Goal: Navigation & Orientation: Understand site structure

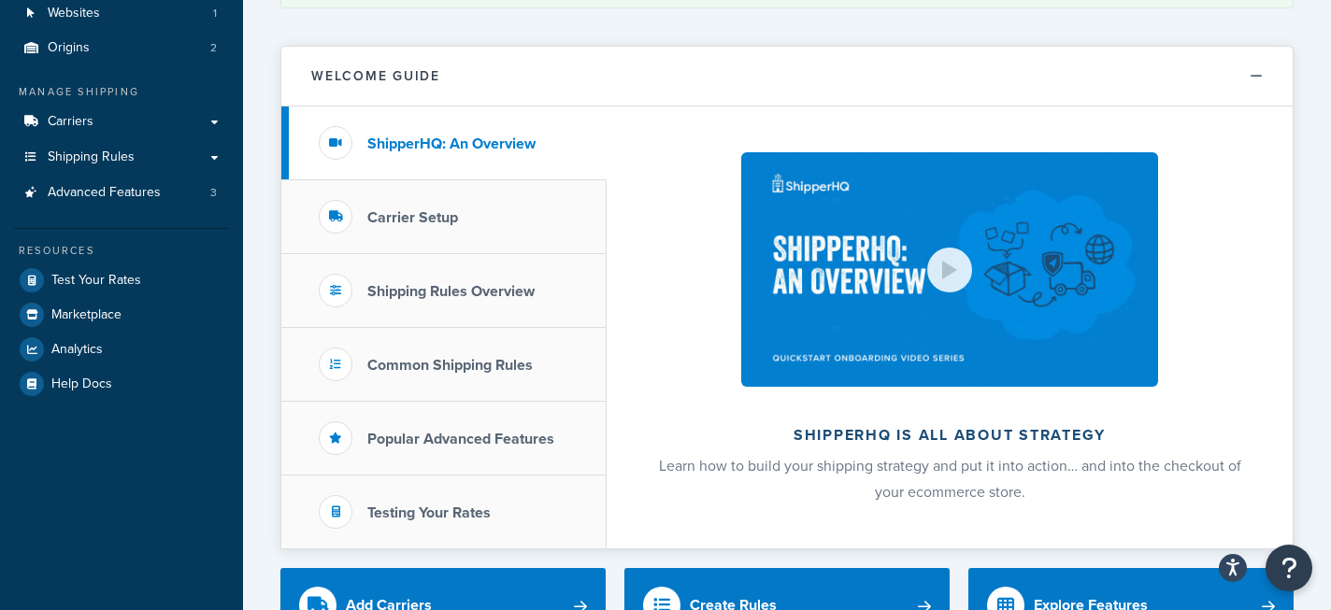
scroll to position [145, 0]
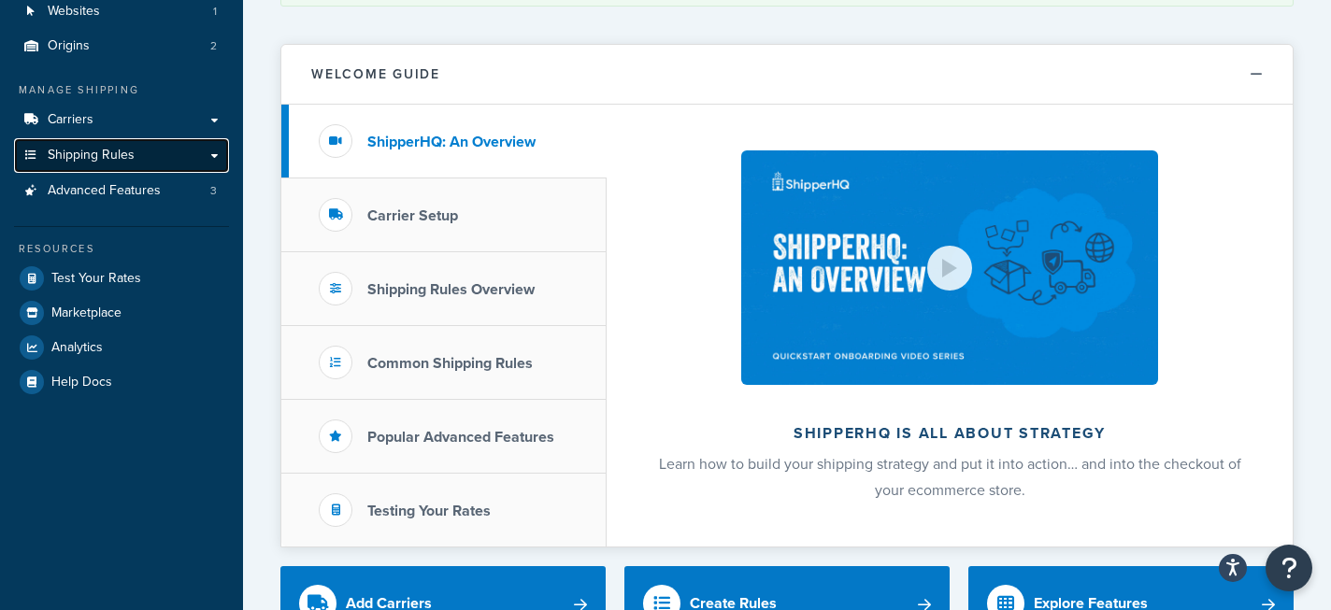
click at [124, 159] on span "Shipping Rules" at bounding box center [91, 156] width 87 height 16
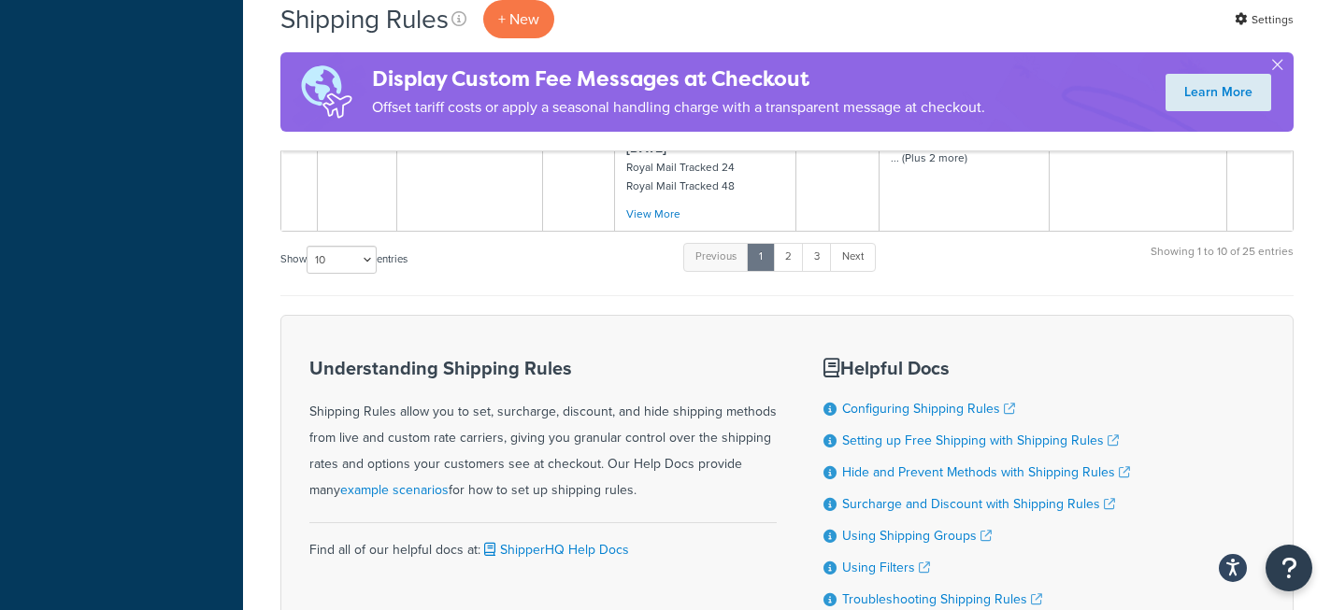
scroll to position [2011, 0]
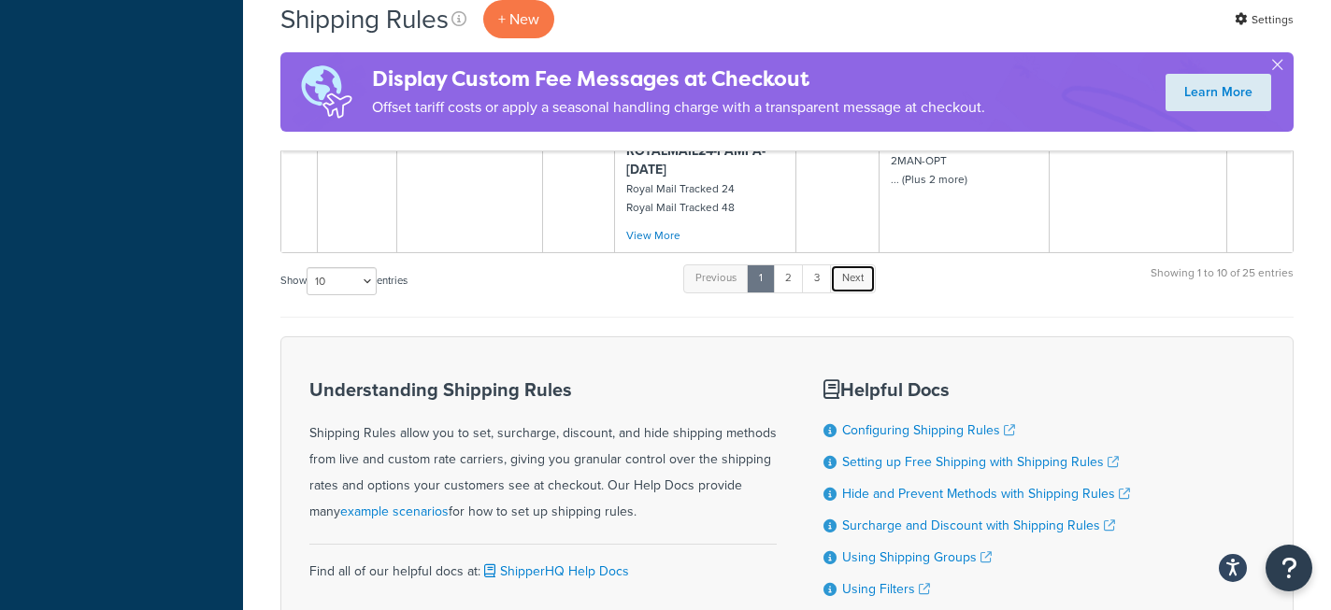
click at [866, 287] on link "Next" at bounding box center [853, 279] width 46 height 28
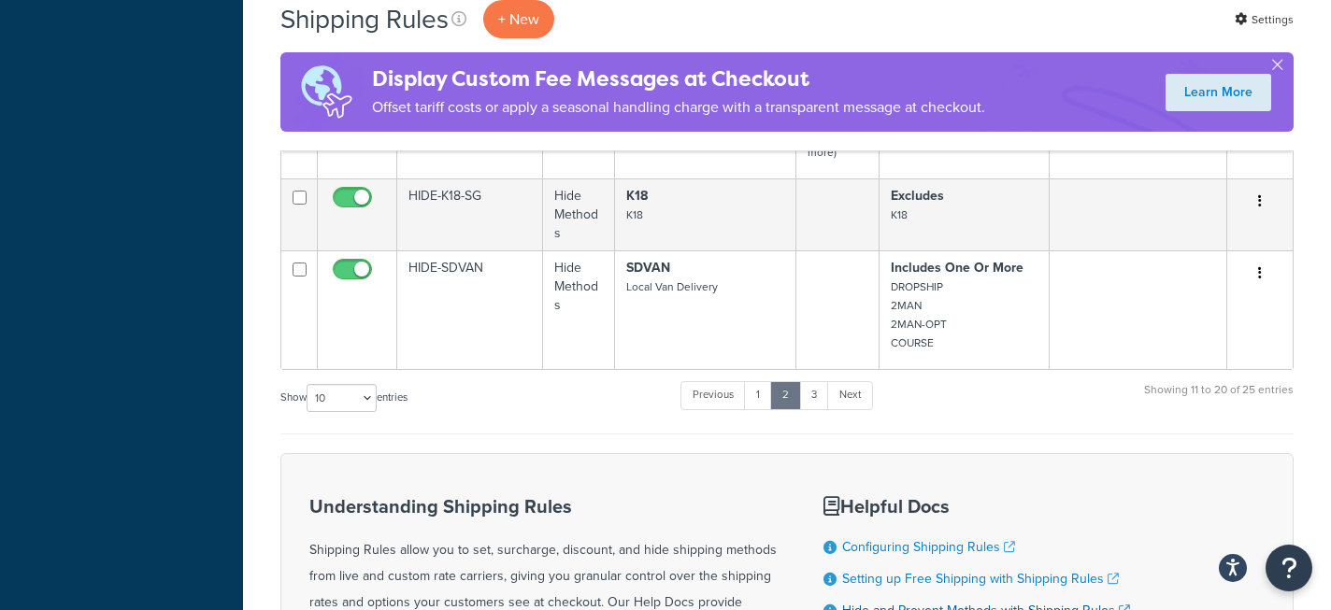
scroll to position [1805, 0]
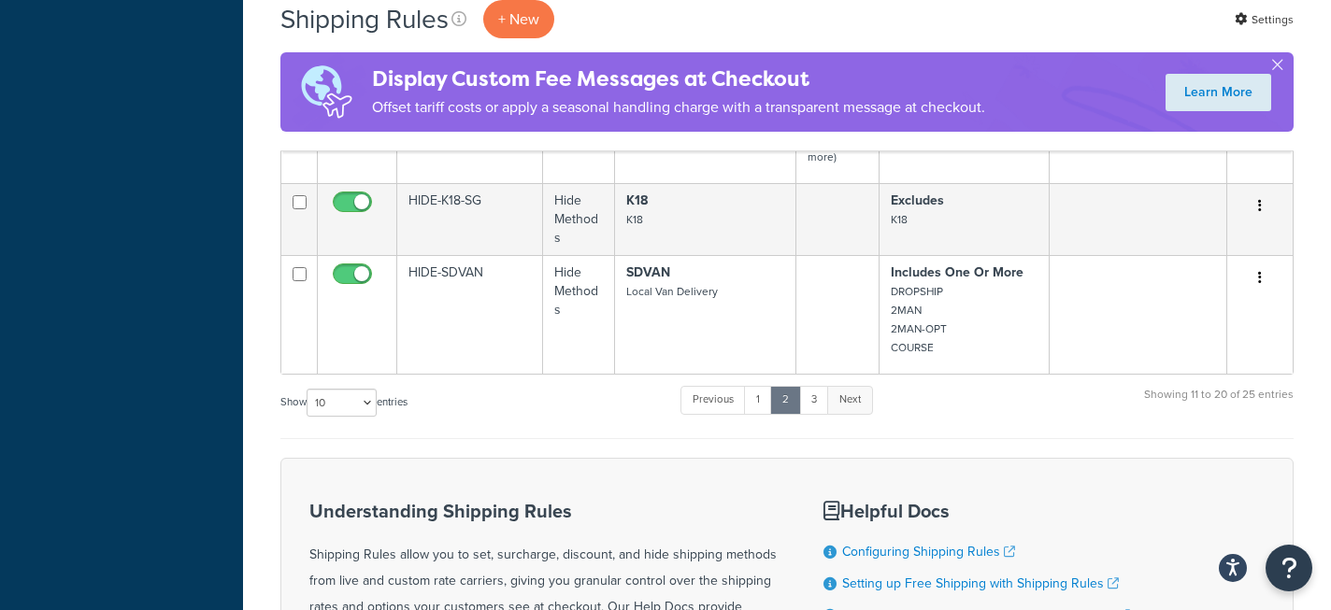
click at [864, 405] on link "Next" at bounding box center [850, 400] width 46 height 28
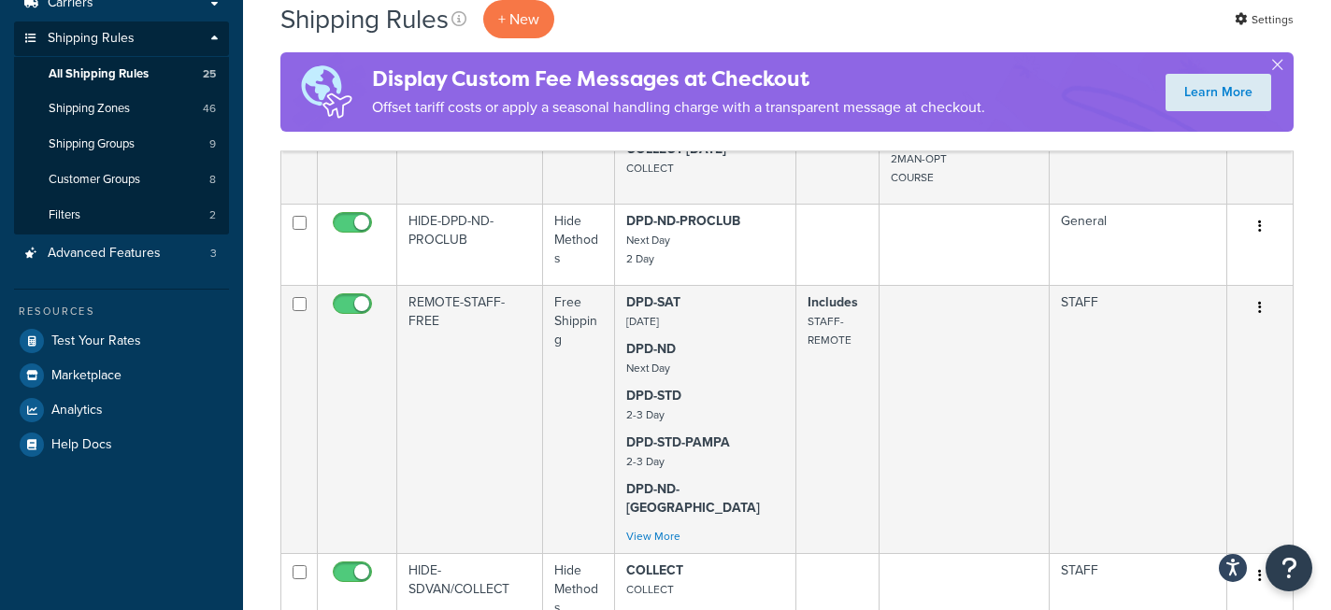
scroll to position [0, 0]
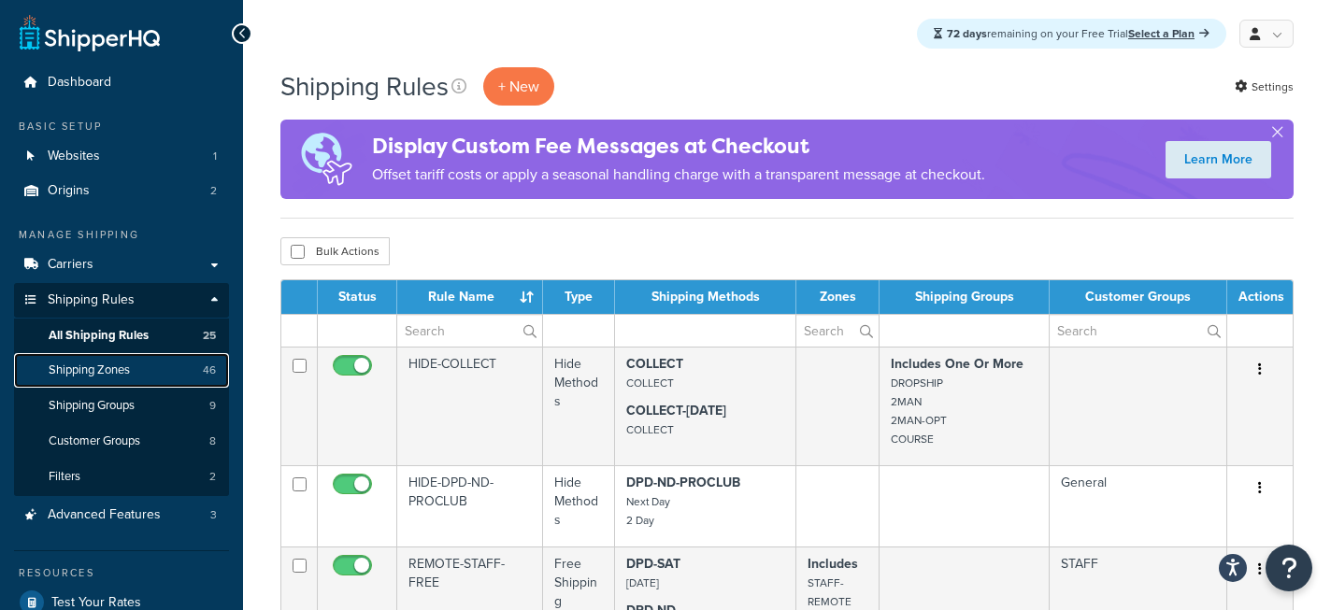
click at [115, 374] on span "Shipping Zones" at bounding box center [89, 371] width 81 height 16
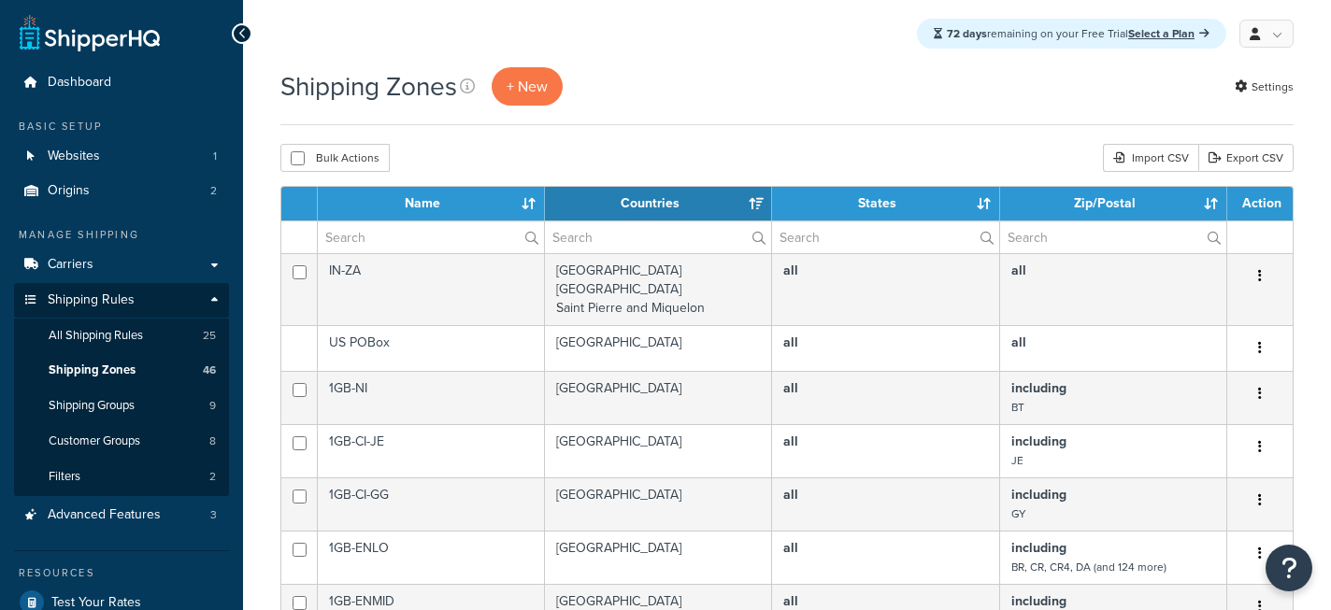
select select "15"
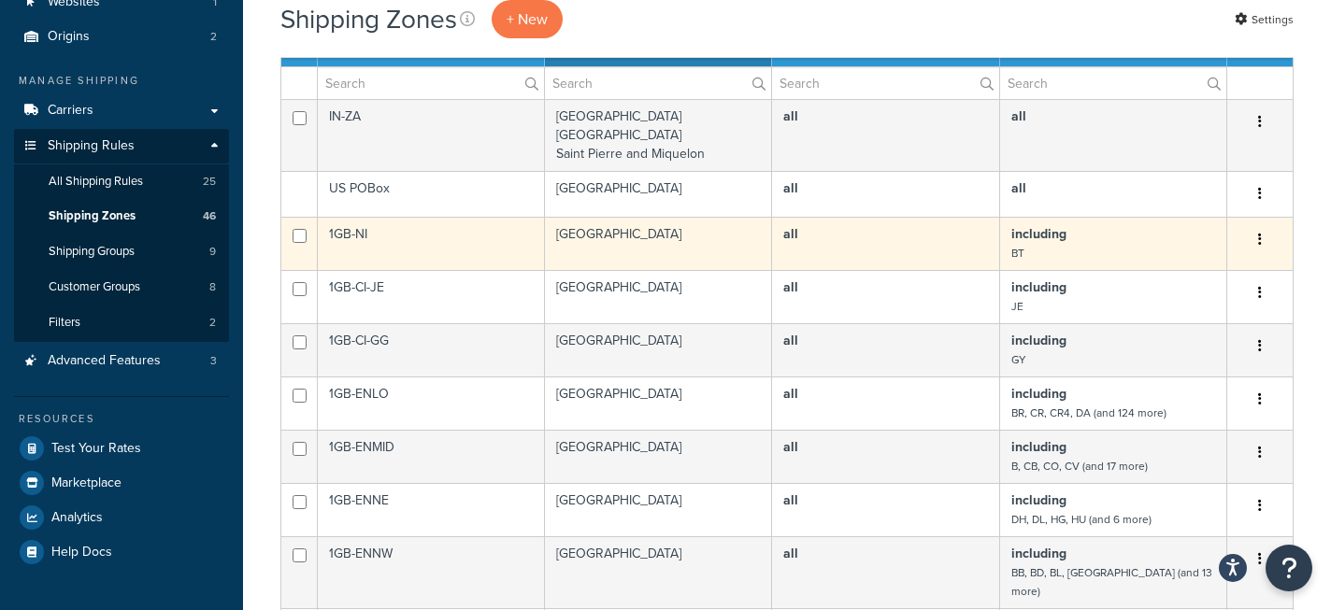
scroll to position [149, 0]
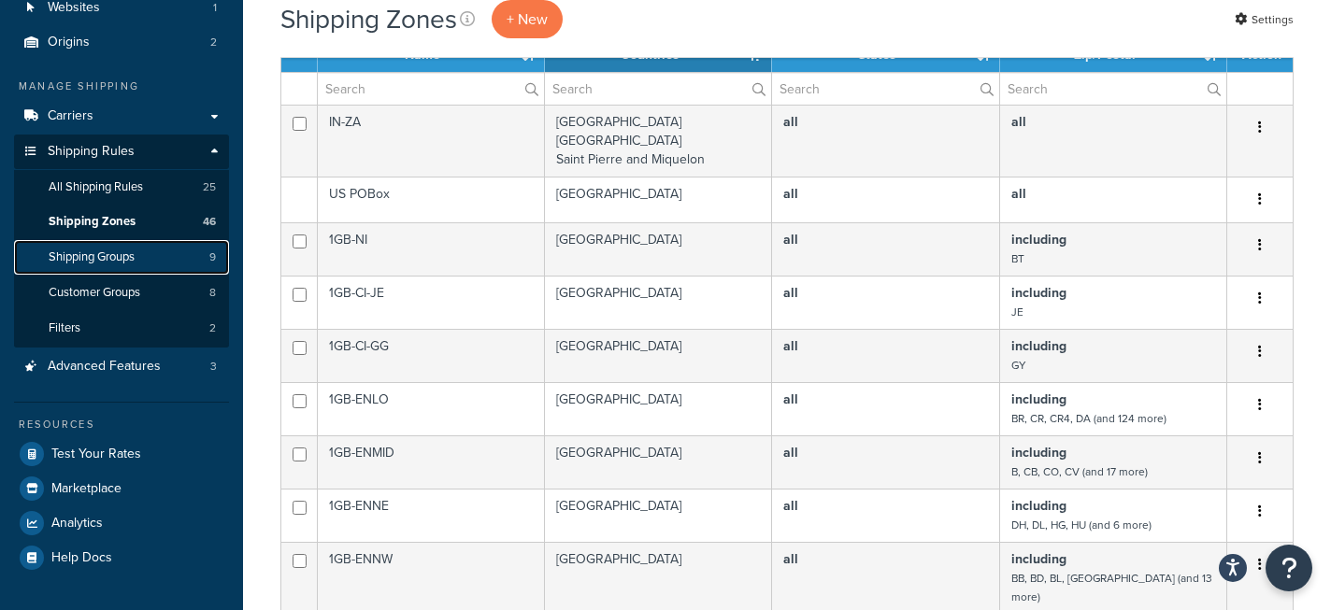
click at [128, 262] on span "Shipping Groups" at bounding box center [92, 258] width 86 height 16
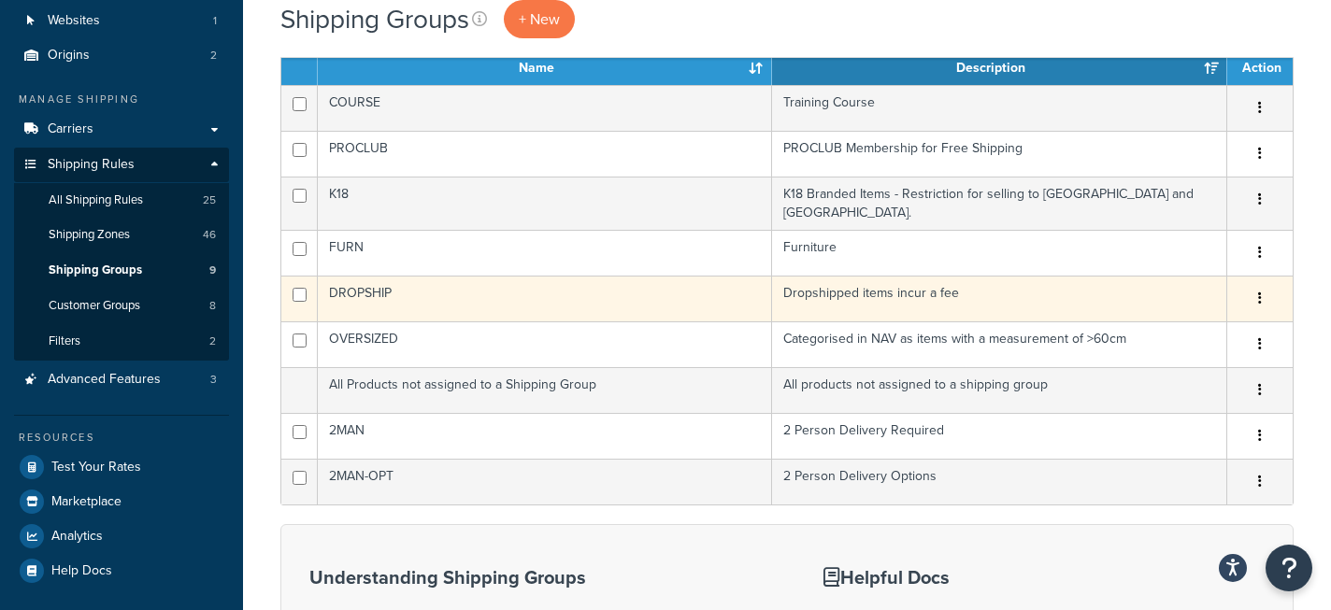
scroll to position [135, 0]
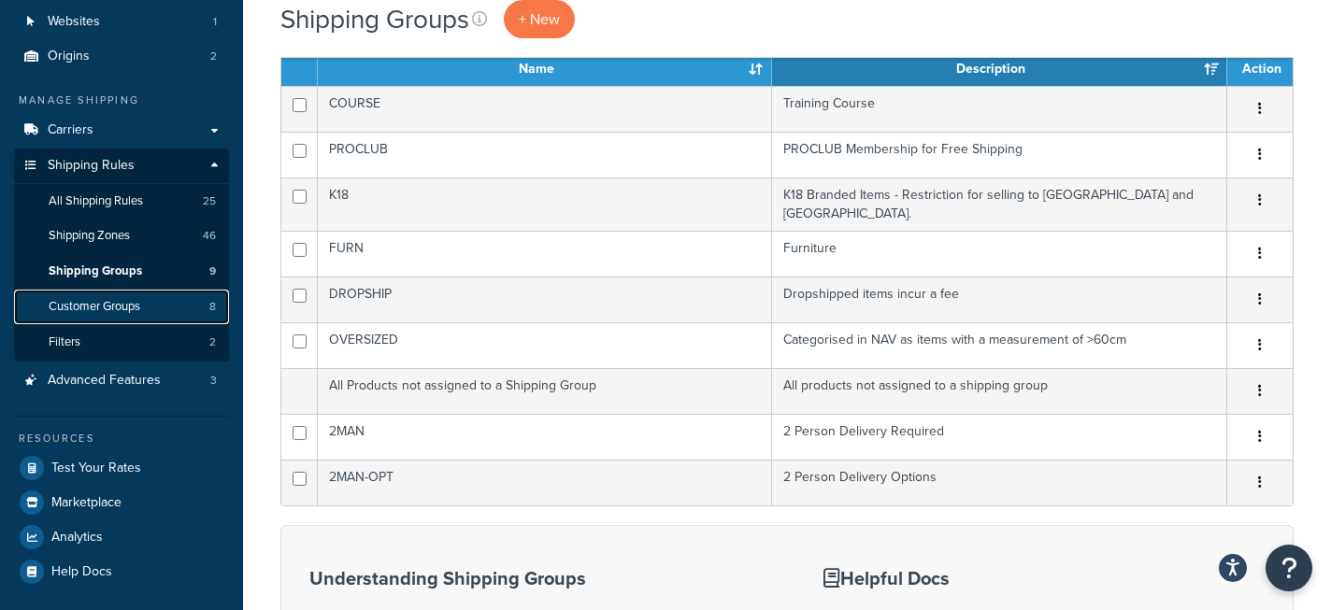
click at [127, 309] on span "Customer Groups" at bounding box center [95, 307] width 92 height 16
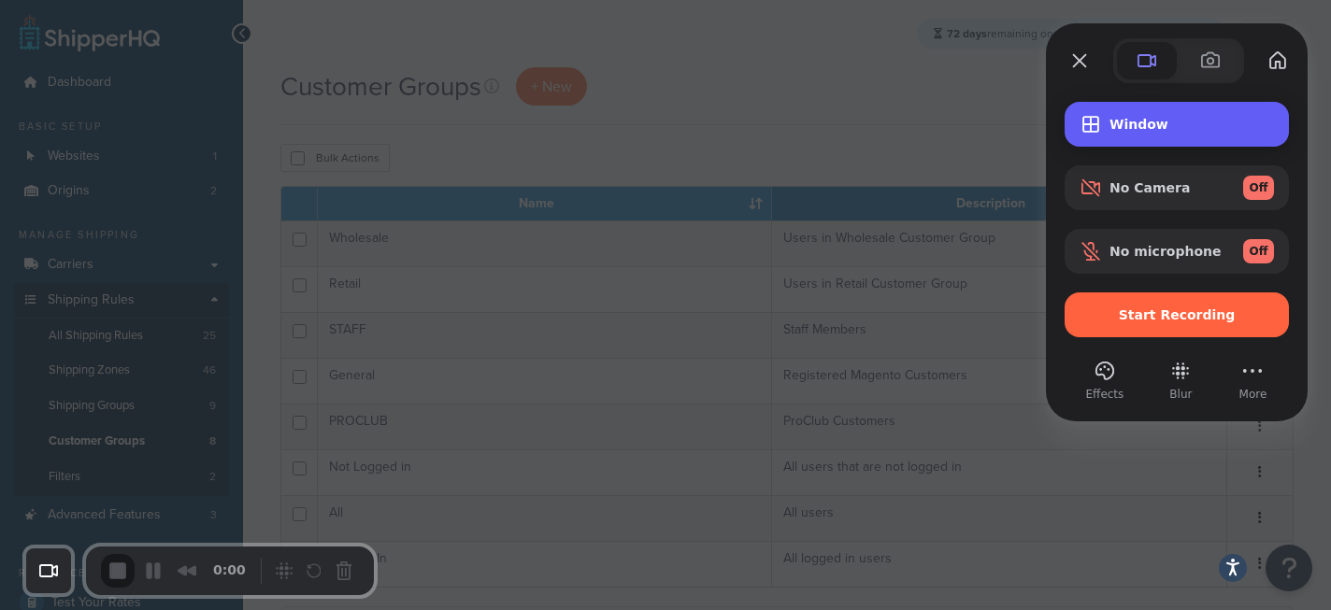
click at [1154, 121] on span "Window" at bounding box center [1192, 124] width 165 height 15
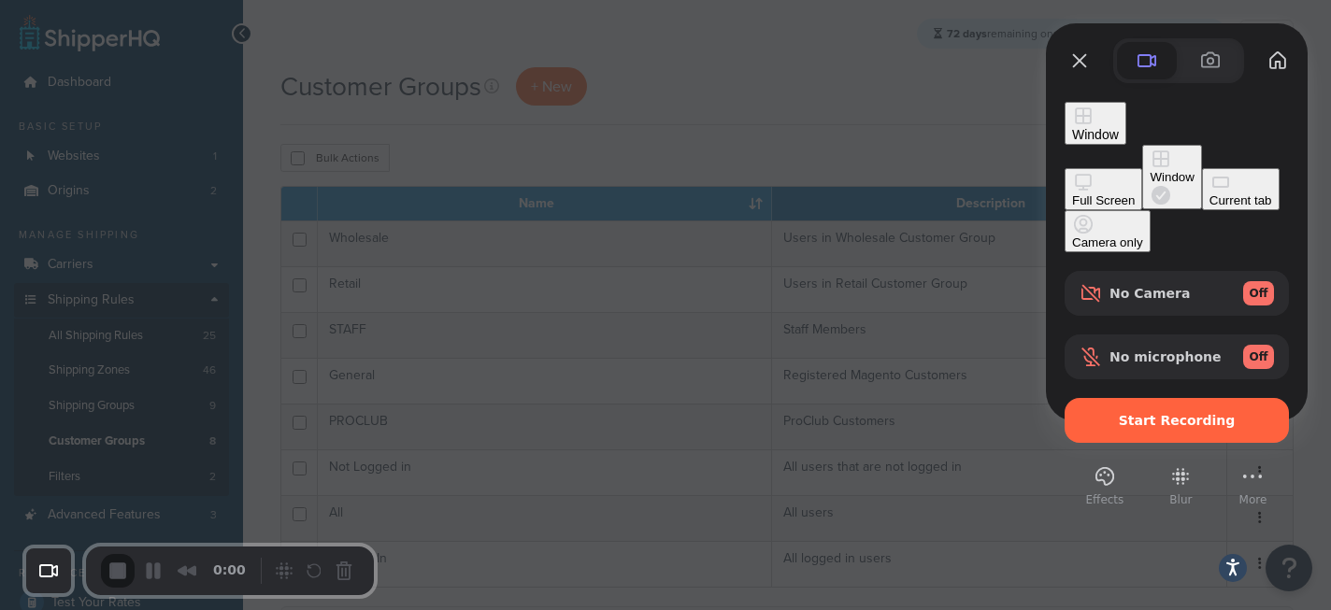
click at [1210, 208] on div "Current tab" at bounding box center [1241, 201] width 63 height 14
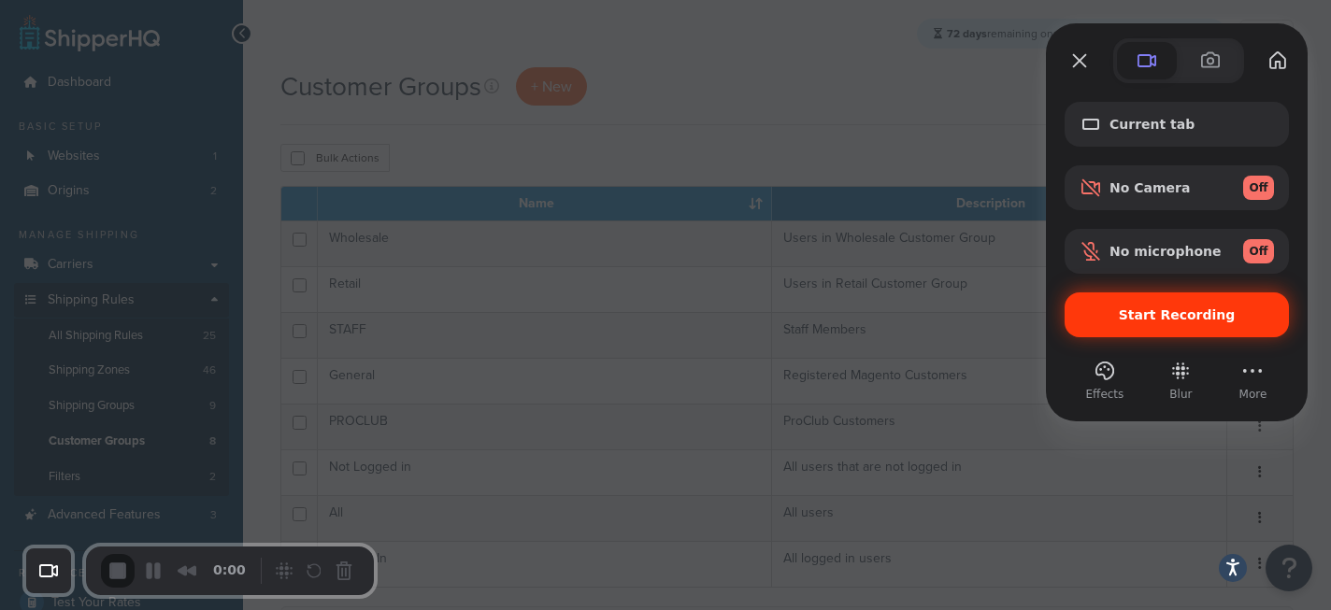
click at [1173, 323] on div "Start Recording" at bounding box center [1177, 315] width 224 height 45
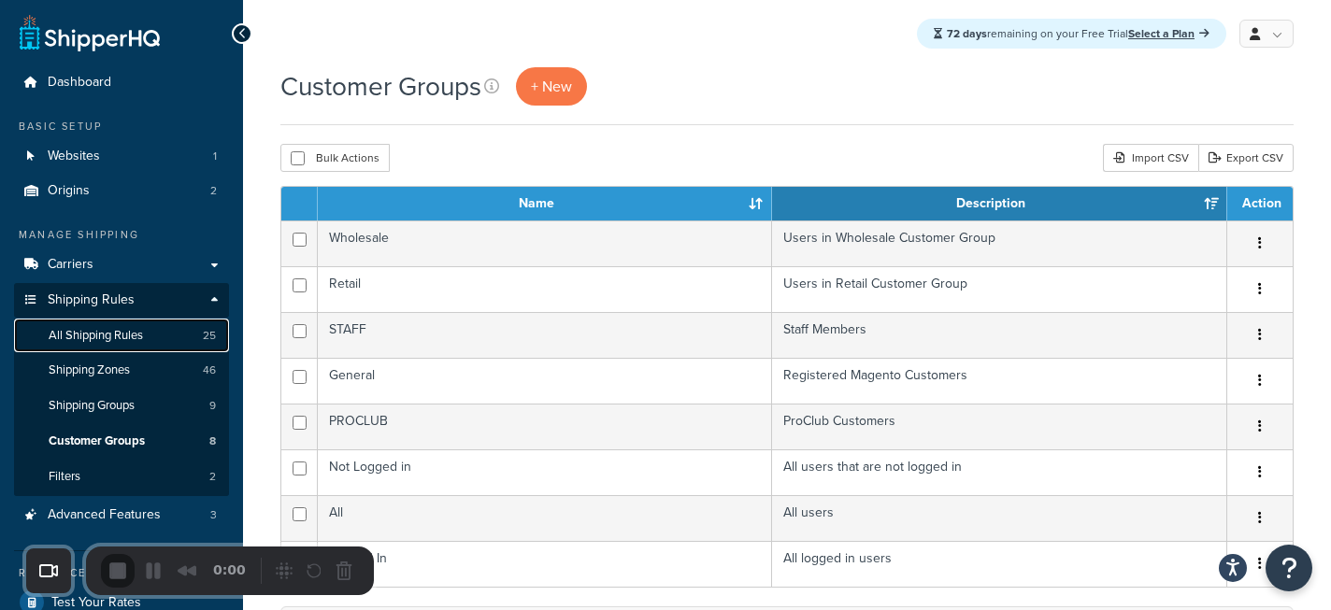
click at [121, 333] on span "All Shipping Rules" at bounding box center [96, 336] width 94 height 16
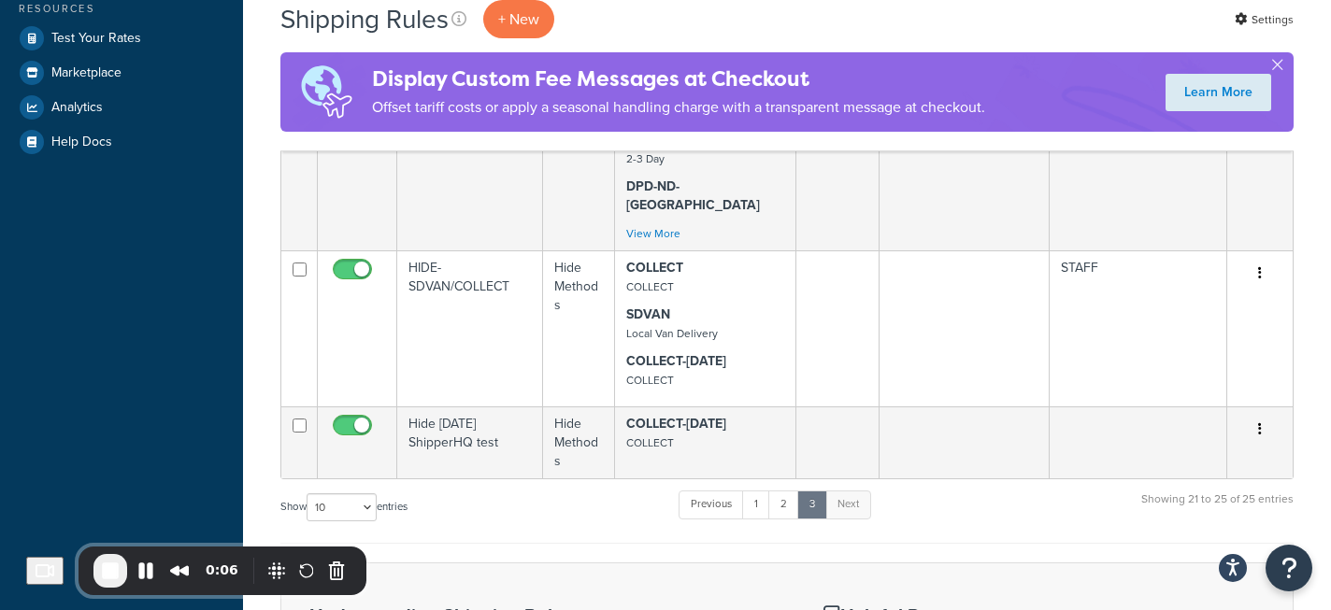
scroll to position [615, 0]
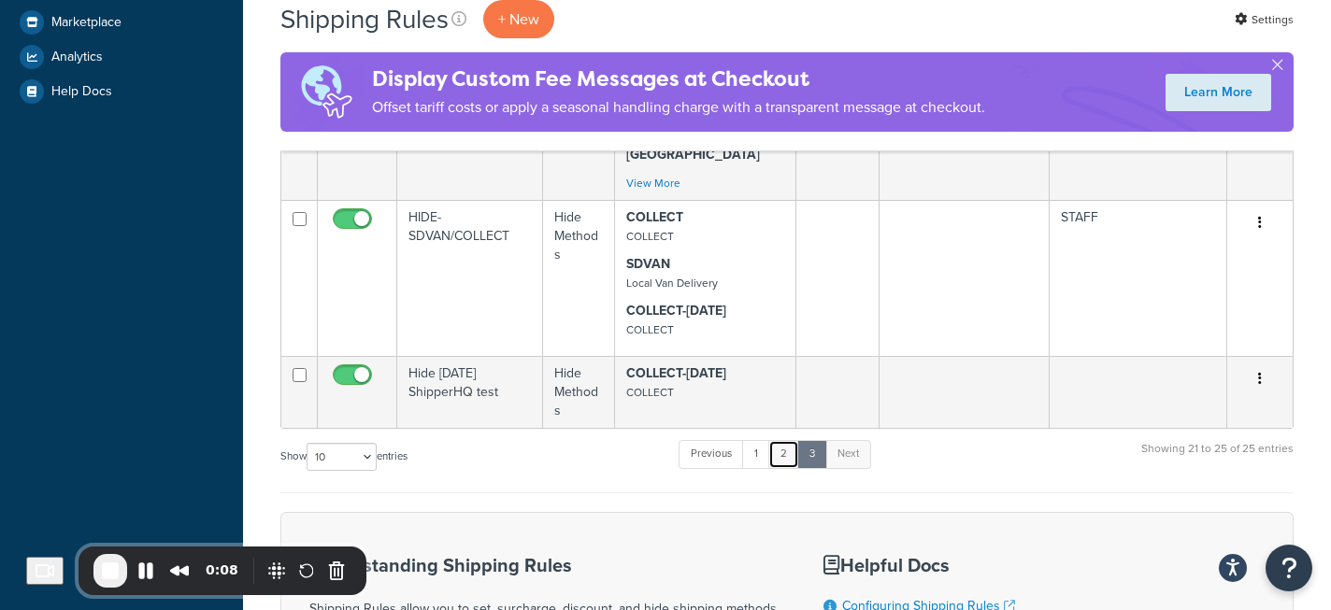
click at [793, 440] on link "2" at bounding box center [783, 454] width 31 height 28
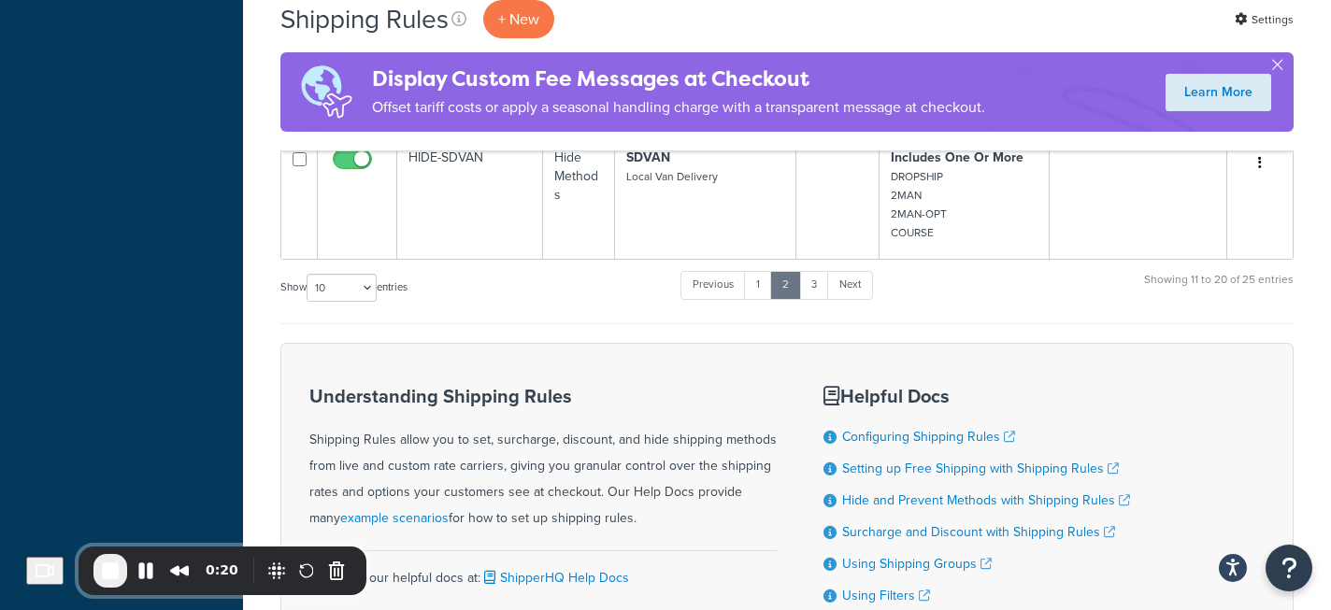
scroll to position [1918, 0]
click at [762, 290] on link "1" at bounding box center [758, 287] width 28 height 28
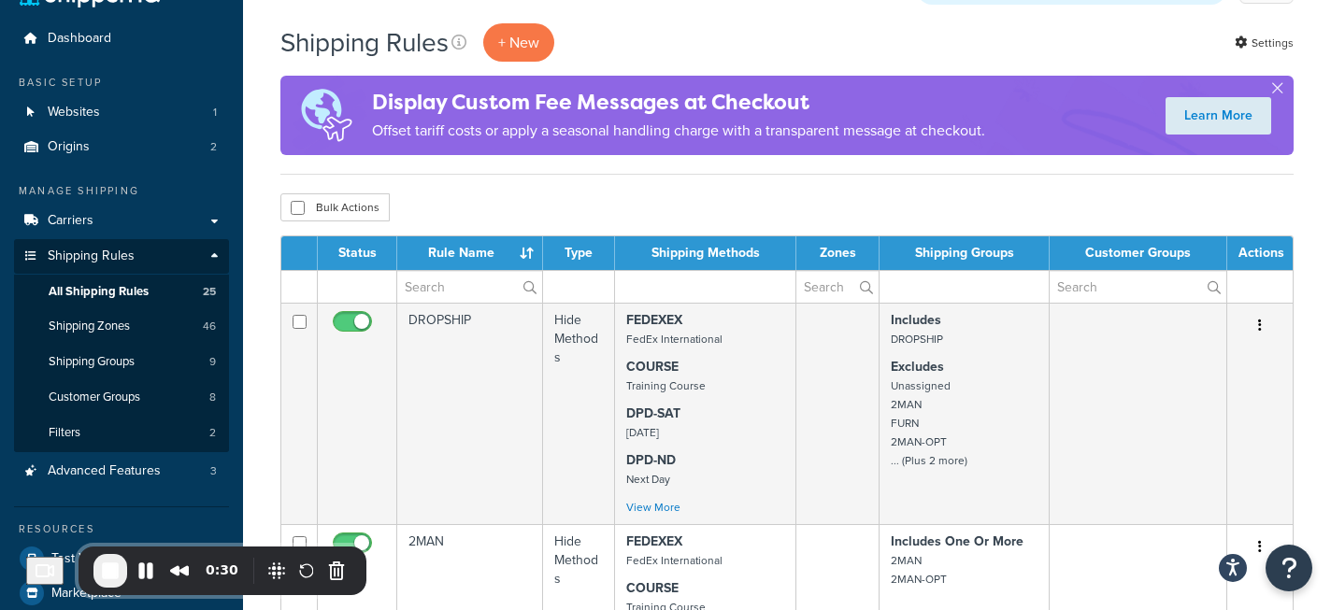
scroll to position [58, 0]
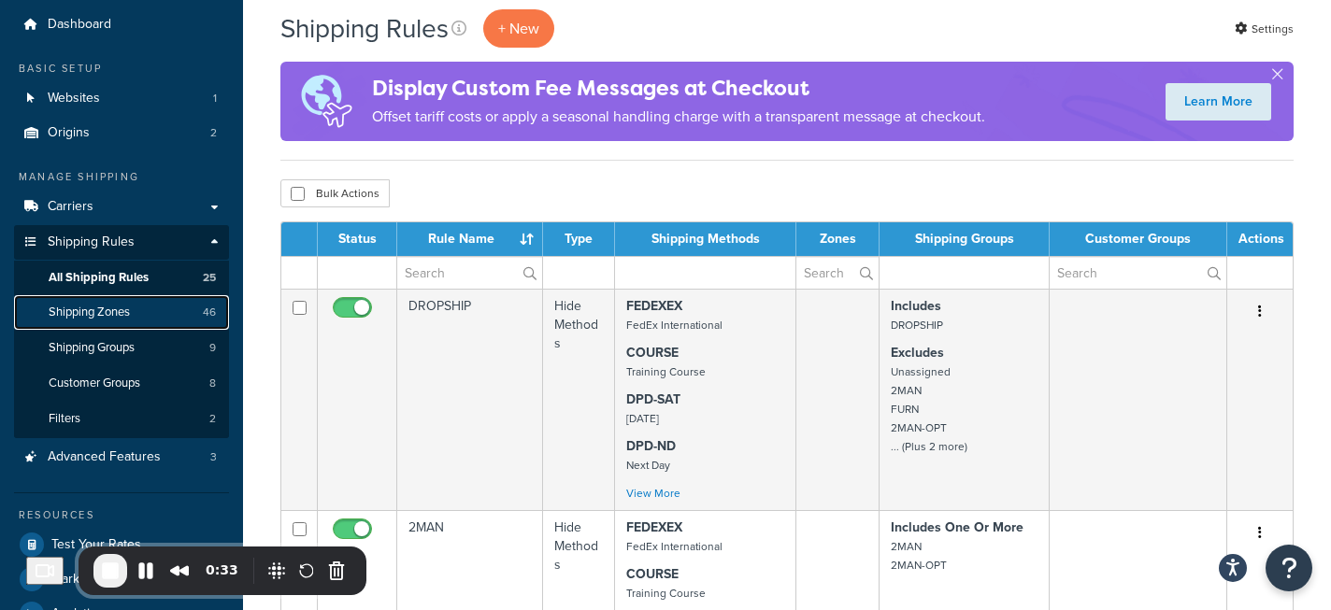
click at [121, 318] on span "Shipping Zones" at bounding box center [89, 313] width 81 height 16
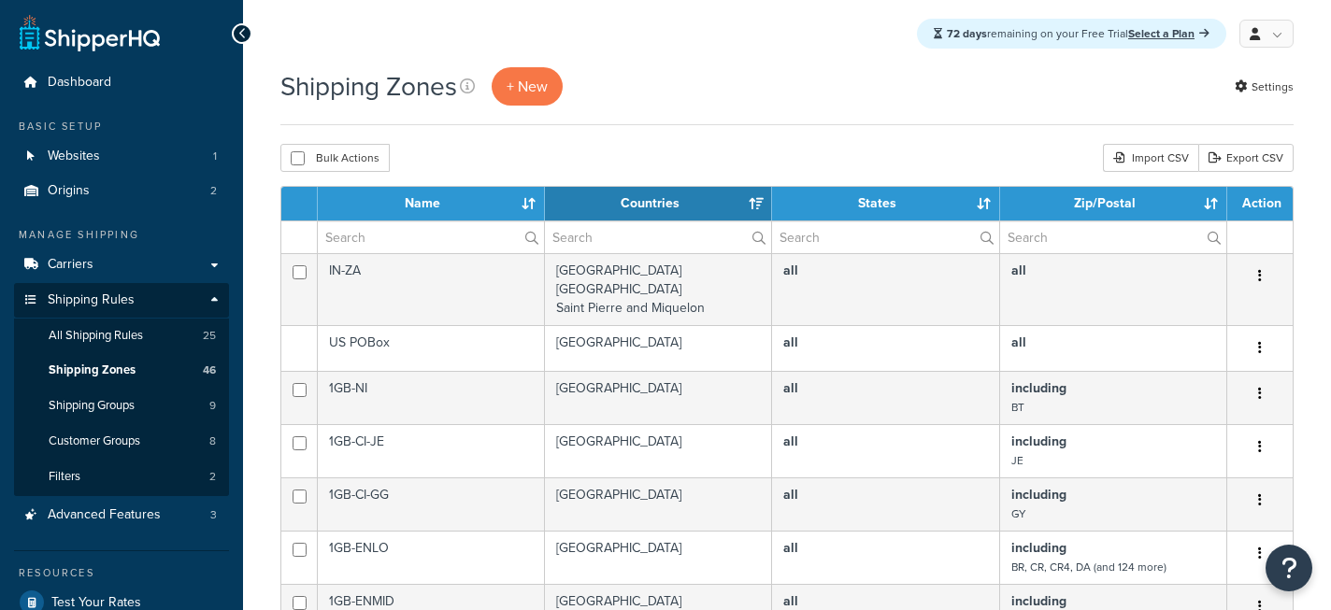
select select "15"
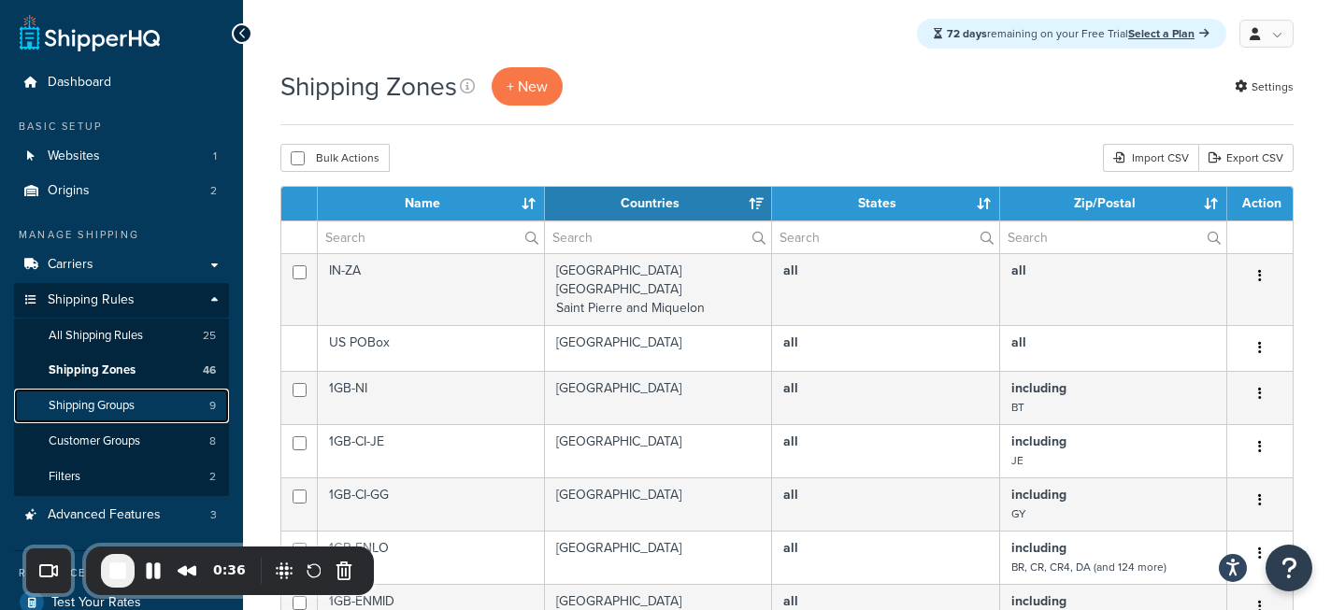
click at [121, 409] on span "Shipping Groups" at bounding box center [92, 406] width 86 height 16
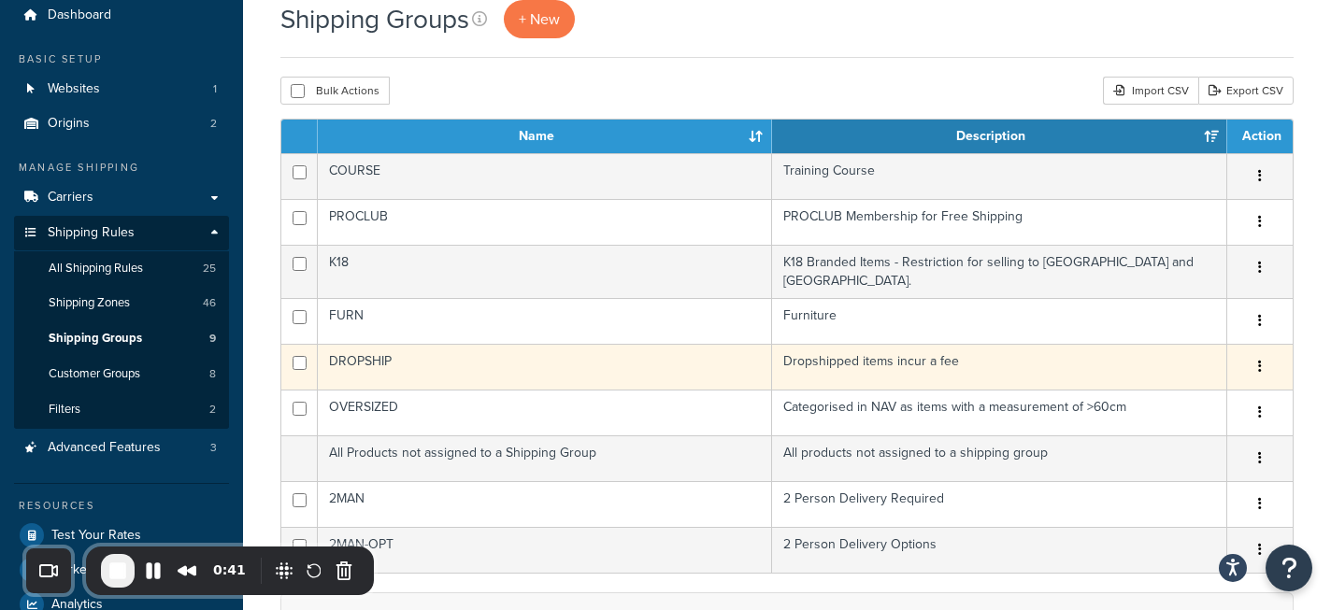
scroll to position [70, 0]
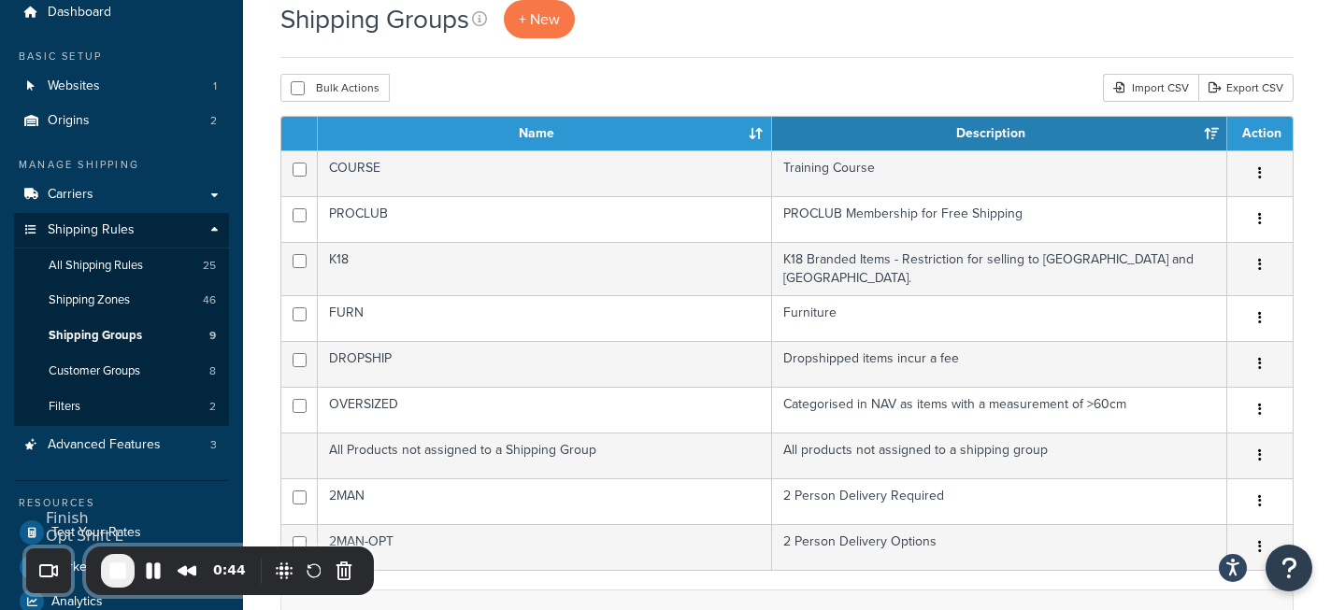
click at [119, 576] on span "End Recording" at bounding box center [118, 571] width 22 height 22
